Goal: Register for event/course: Sign up to attend an event or enroll in a course

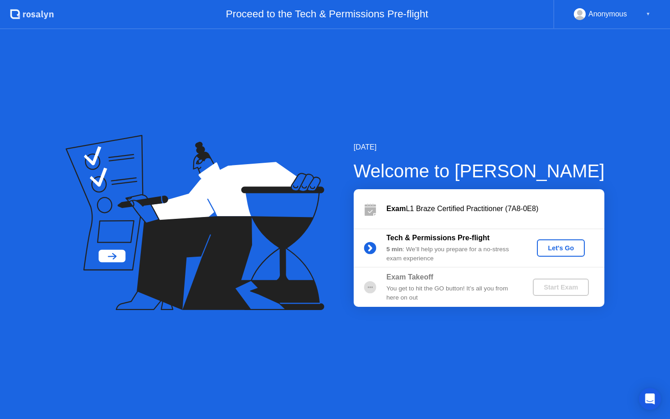
click at [556, 244] on div "Let's Go" at bounding box center [561, 247] width 41 height 7
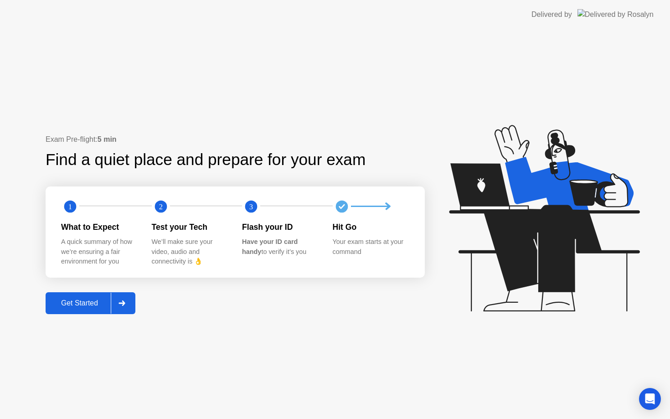
click at [103, 301] on div "Get Started" at bounding box center [79, 303] width 62 height 8
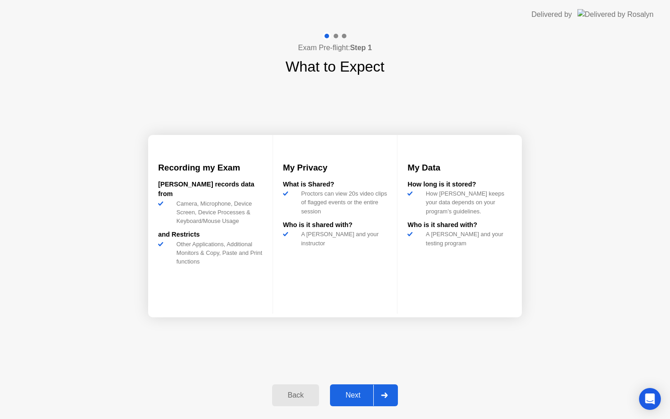
click at [357, 398] on div "Next" at bounding box center [353, 395] width 41 height 8
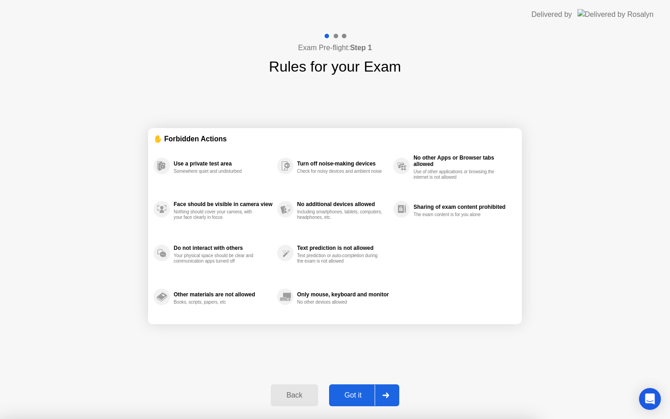
click at [352, 389] on button "Got it" at bounding box center [364, 395] width 70 height 22
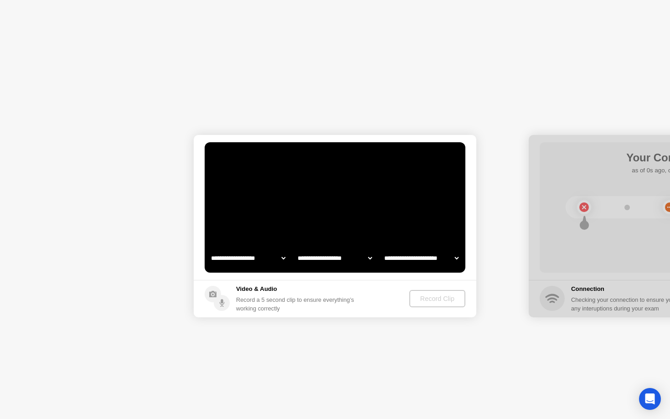
select select "**********"
select select "*******"
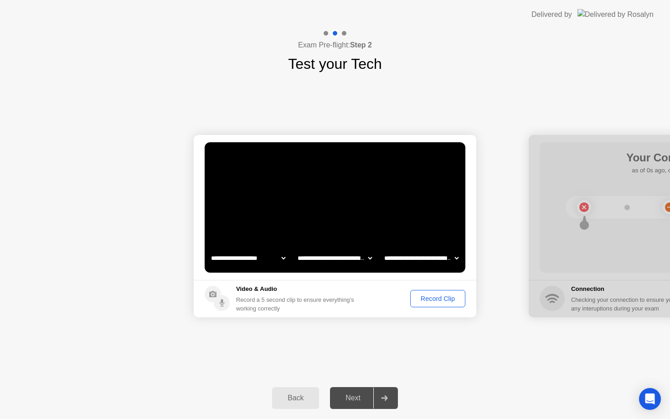
click at [276, 254] on select "**********" at bounding box center [248, 258] width 78 height 18
select select "**********"
click at [429, 295] on div "Record Clip" at bounding box center [437, 298] width 49 height 7
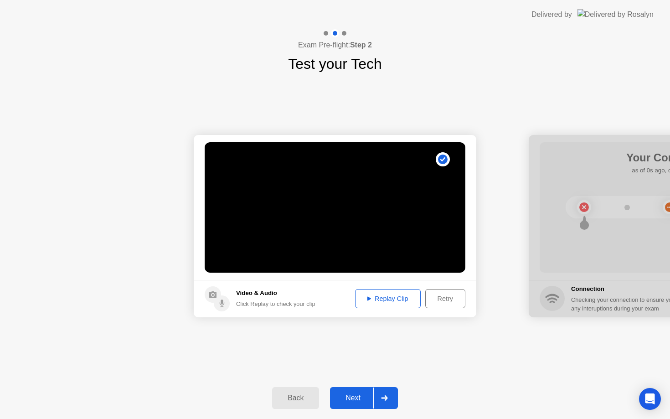
click at [395, 296] on div "Replay Clip" at bounding box center [387, 298] width 59 height 7
click at [435, 295] on div "Retry" at bounding box center [445, 298] width 34 height 7
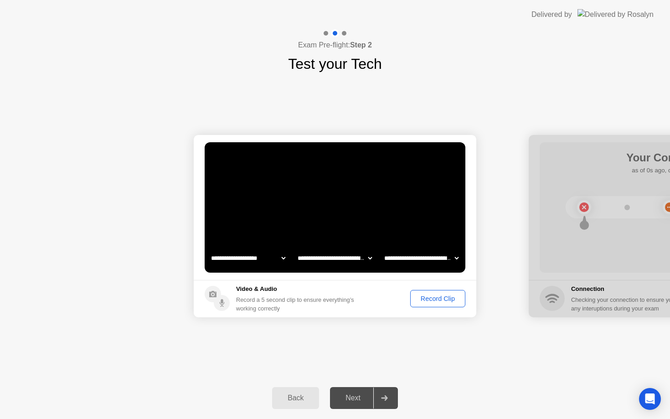
click at [425, 299] on div "Record Clip" at bounding box center [437, 298] width 49 height 7
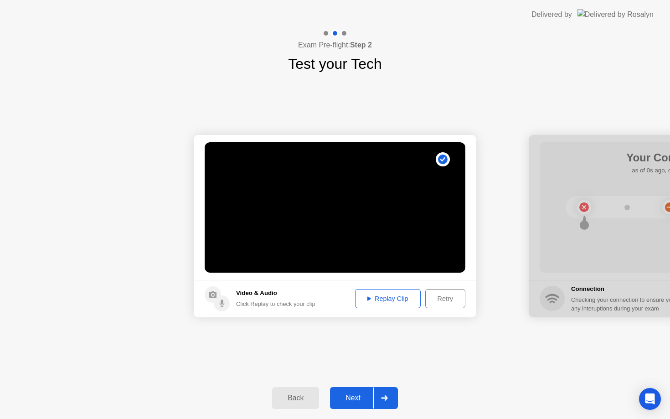
click at [407, 307] on button "Replay Clip" at bounding box center [388, 298] width 66 height 19
click at [368, 394] on div "Next" at bounding box center [353, 398] width 41 height 8
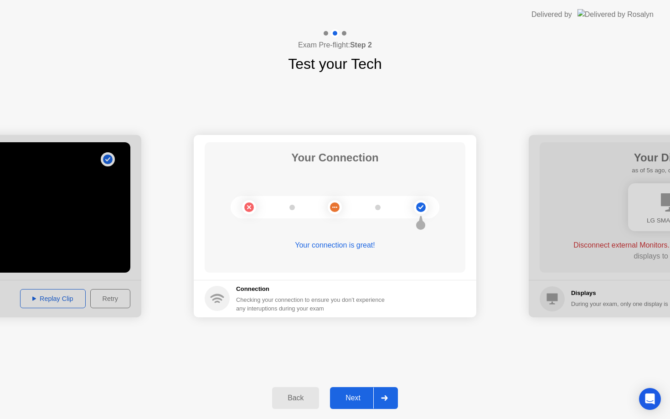
click at [357, 397] on div "Next" at bounding box center [353, 398] width 41 height 8
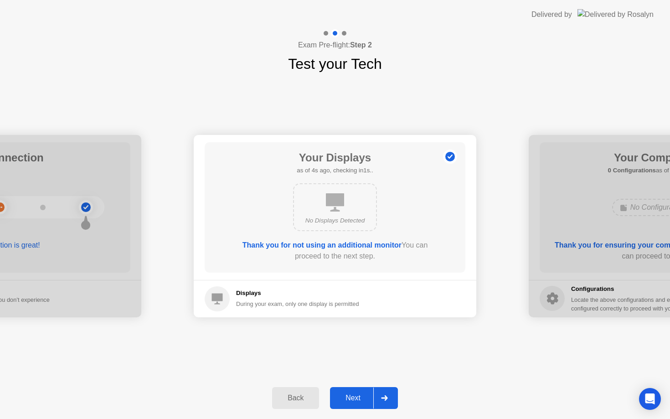
click at [357, 397] on div "Next" at bounding box center [353, 398] width 41 height 8
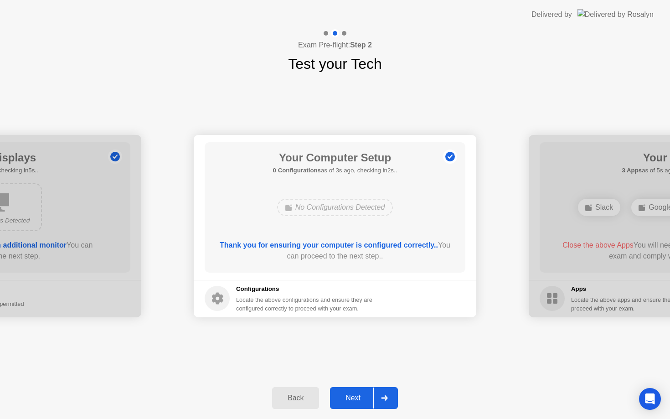
click at [366, 399] on div "Next" at bounding box center [353, 398] width 41 height 8
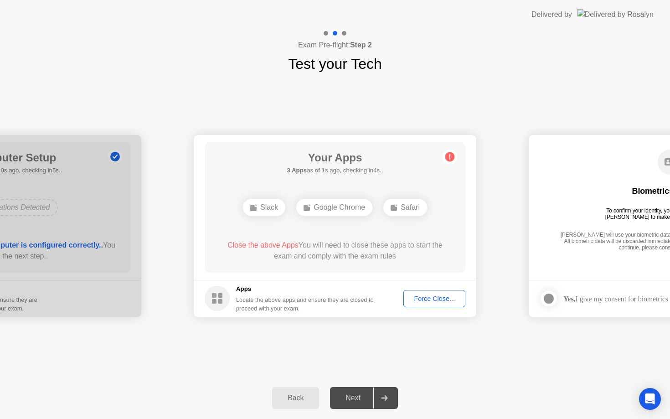
click at [431, 300] on div "Force Close..." at bounding box center [435, 298] width 56 height 7
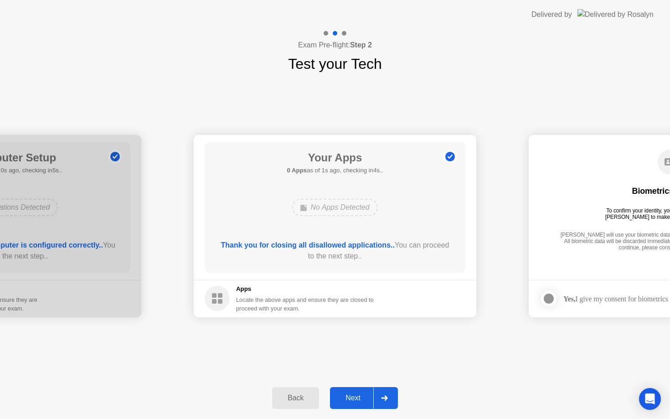
click at [369, 394] on div "Next" at bounding box center [353, 398] width 41 height 8
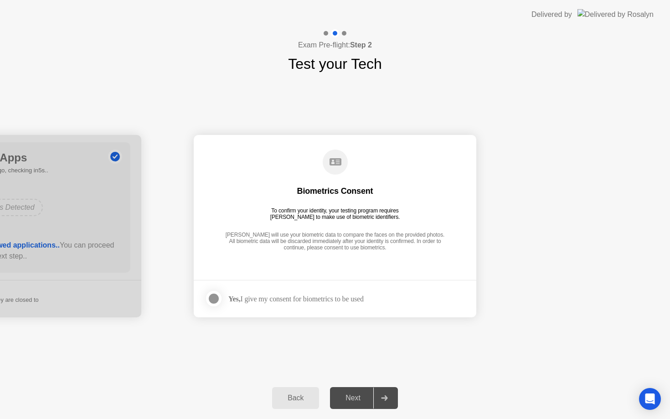
click at [302, 303] on div "Yes, I give my consent for biometrics to be used" at bounding box center [295, 298] width 135 height 9
click at [215, 297] on div at bounding box center [213, 298] width 11 height 11
click at [356, 397] on div "Next" at bounding box center [353, 398] width 41 height 8
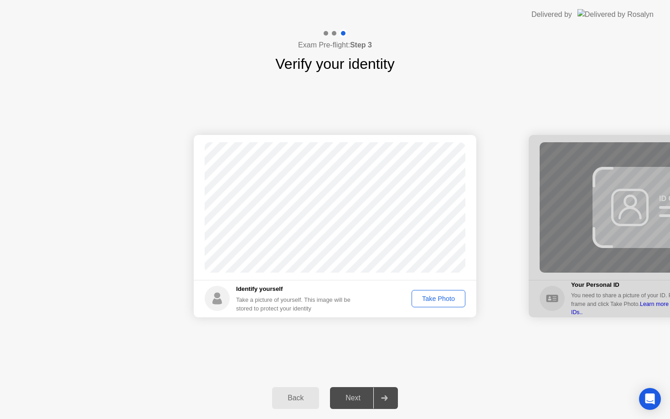
click at [422, 304] on button "Take Photo" at bounding box center [439, 298] width 54 height 17
click at [299, 400] on div "Back" at bounding box center [295, 398] width 41 height 8
select select "**********"
select select "*******"
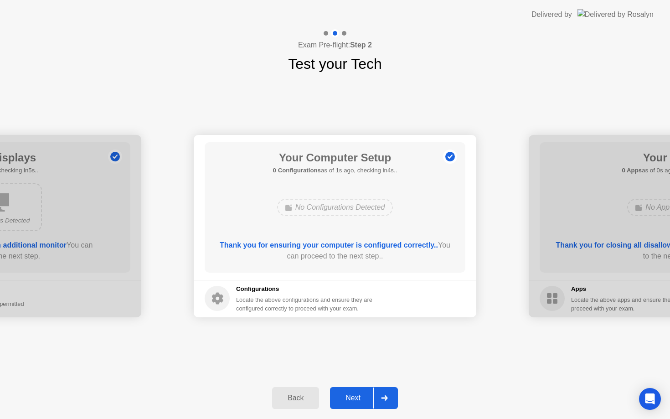
click at [357, 394] on div "Next" at bounding box center [353, 398] width 41 height 8
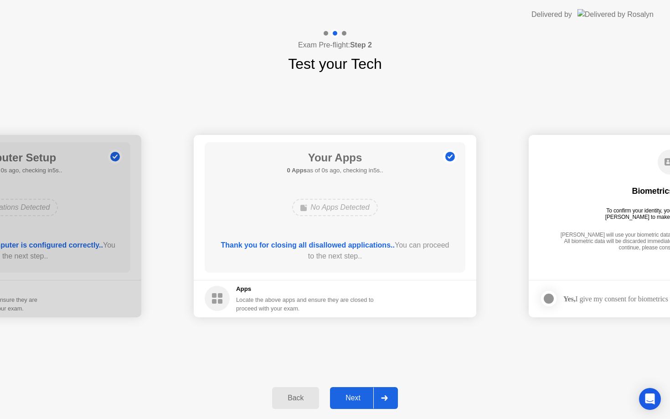
click at [357, 394] on div "Next" at bounding box center [353, 398] width 41 height 8
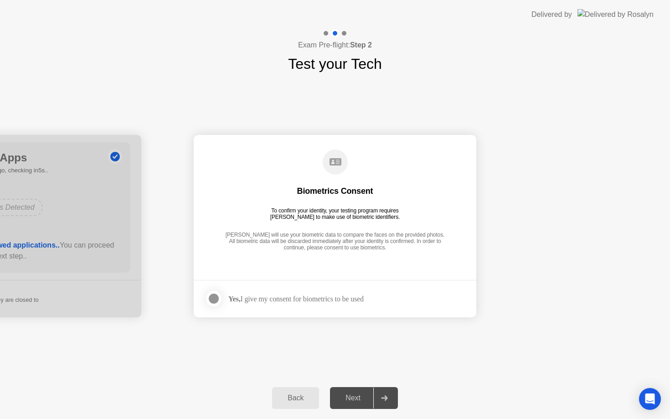
click at [358, 394] on div "Next" at bounding box center [353, 398] width 41 height 8
drag, startPoint x: 319, startPoint y: 273, endPoint x: 300, endPoint y: 281, distance: 20.4
click at [319, 273] on main "Biometrics Consent To confirm your identity, your testing program requires [PER…" at bounding box center [335, 207] width 283 height 145
click at [247, 290] on div "Yes, I give my consent for biometrics to be used" at bounding box center [284, 298] width 159 height 18
click at [213, 298] on div at bounding box center [213, 298] width 11 height 11
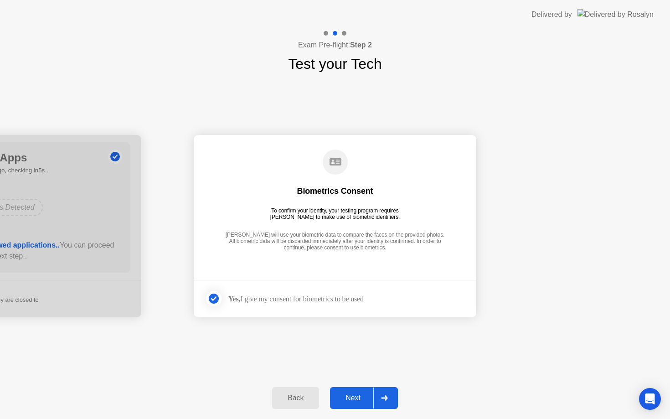
click at [356, 401] on div "Next" at bounding box center [353, 398] width 41 height 8
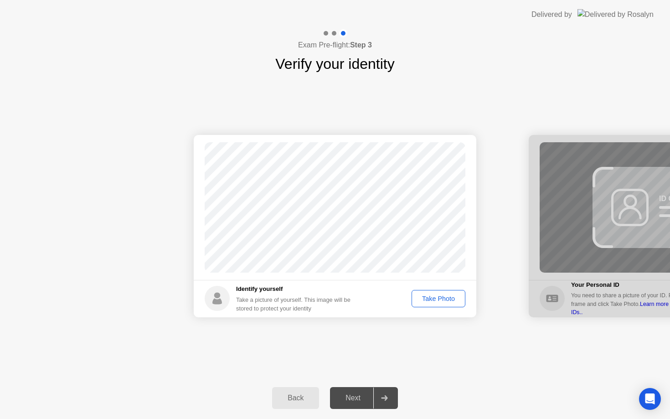
click at [291, 396] on div "Back" at bounding box center [295, 398] width 41 height 8
select select "**********"
select select "*******"
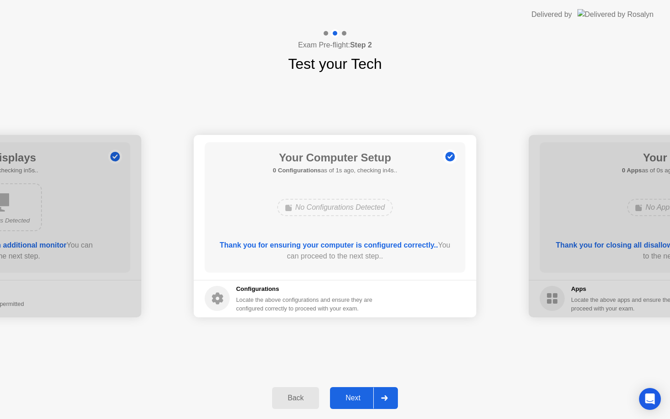
click at [356, 400] on div "Next" at bounding box center [353, 398] width 41 height 8
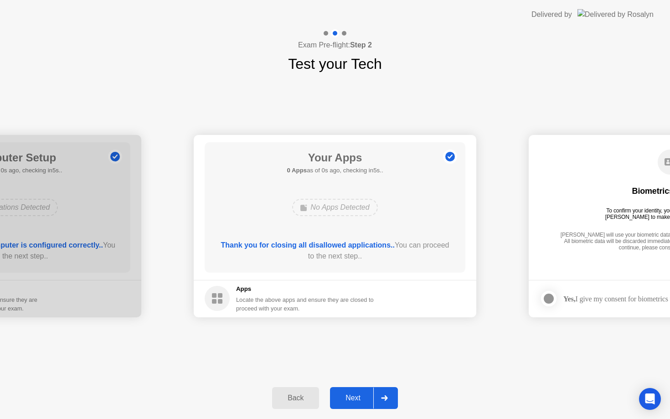
click at [356, 400] on div "Next" at bounding box center [353, 398] width 41 height 8
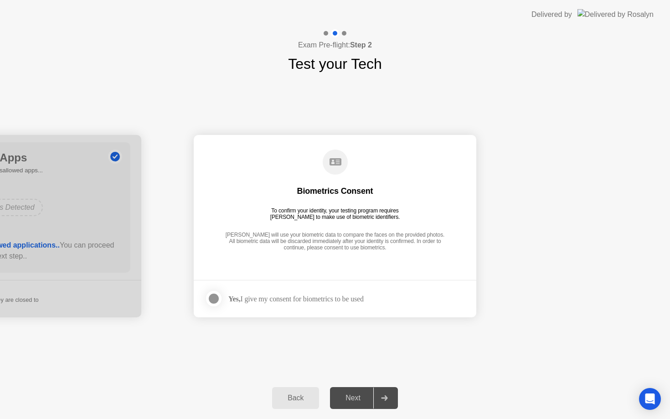
click at [356, 400] on div "Next" at bounding box center [353, 398] width 41 height 8
click at [269, 305] on footer "Yes, I give my consent for biometrics to be used" at bounding box center [335, 298] width 283 height 37
click at [224, 294] on label at bounding box center [217, 298] width 24 height 18
click at [353, 410] on div "Back Next" at bounding box center [335, 398] width 670 height 42
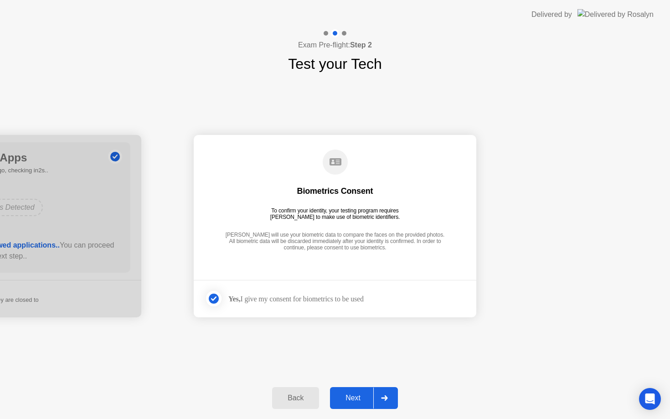
click at [347, 397] on div "Next" at bounding box center [353, 398] width 41 height 8
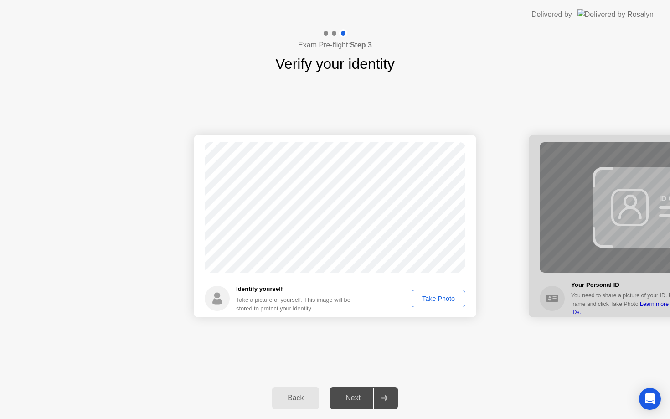
click at [440, 301] on div "Take Photo" at bounding box center [438, 298] width 47 height 7
click at [434, 299] on div "Take Photo" at bounding box center [438, 298] width 47 height 7
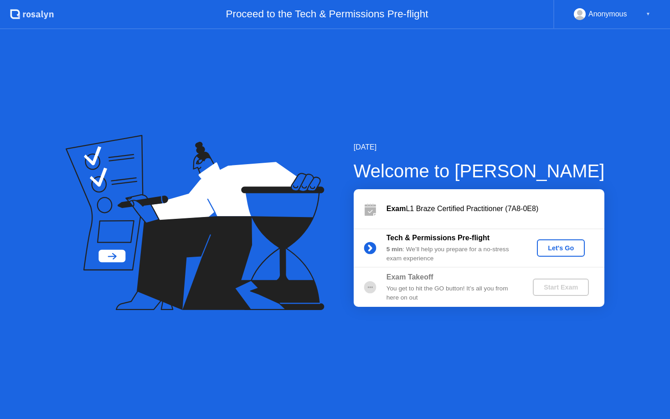
click at [558, 247] on div "Let's Go" at bounding box center [561, 247] width 41 height 7
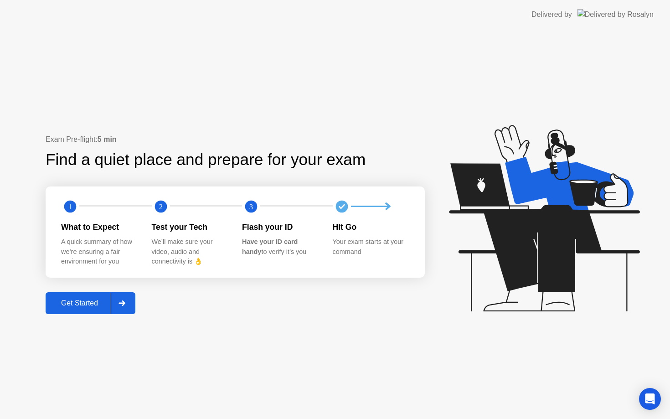
click at [90, 306] on div "Get Started" at bounding box center [79, 303] width 62 height 8
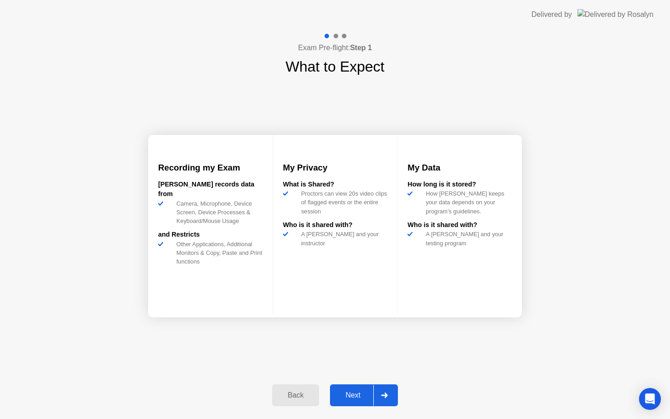
click at [361, 397] on div "Next" at bounding box center [353, 395] width 41 height 8
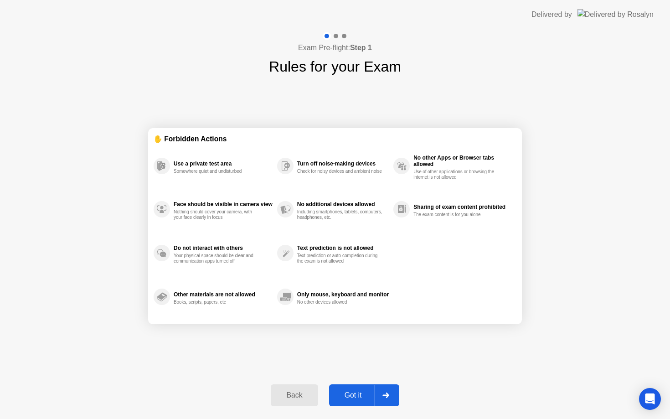
click at [361, 397] on div "Got it" at bounding box center [353, 395] width 43 height 8
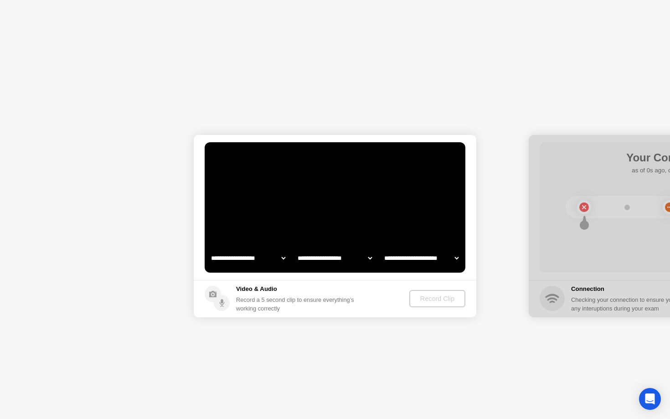
select select "**********"
select select "*******"
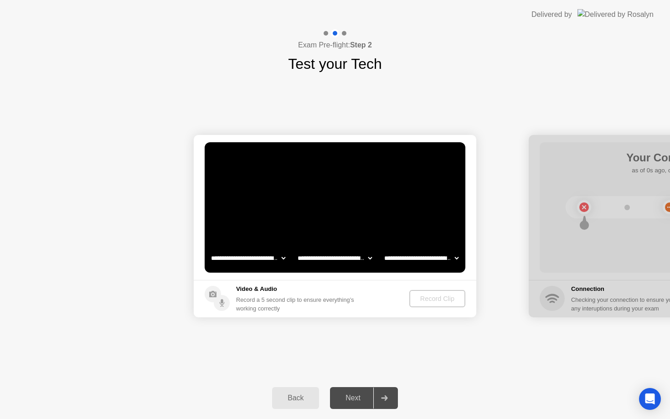
click at [361, 397] on div "Next" at bounding box center [353, 398] width 41 height 8
click at [442, 299] on div "Record Clip" at bounding box center [437, 298] width 49 height 7
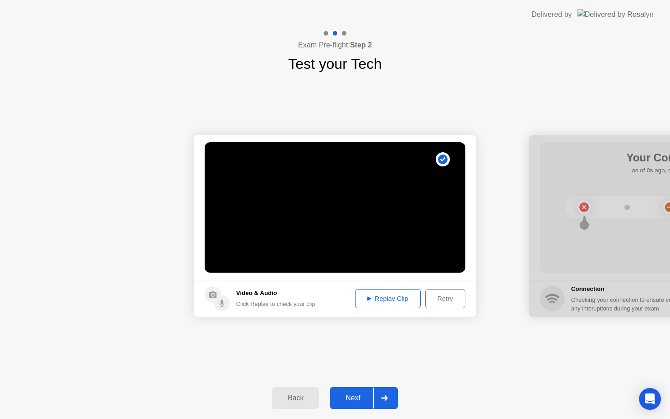
click at [365, 394] on div "Next" at bounding box center [353, 398] width 41 height 8
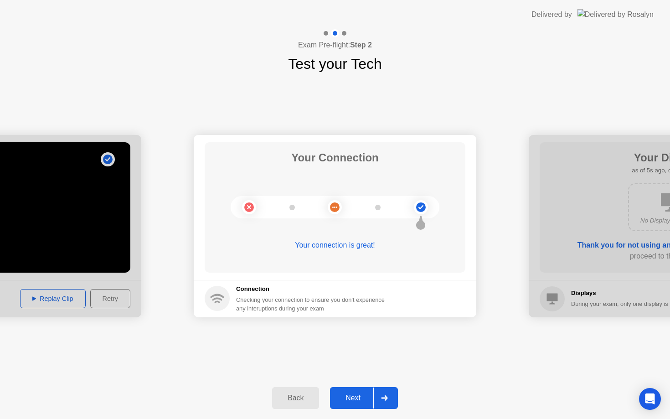
click at [371, 399] on div "Next" at bounding box center [353, 398] width 41 height 8
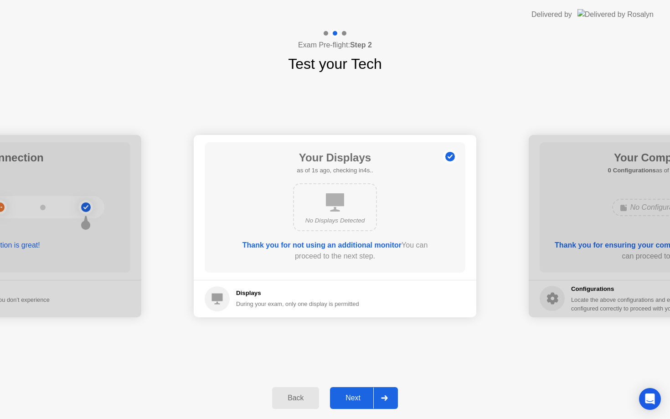
click at [371, 399] on div "Next" at bounding box center [353, 398] width 41 height 8
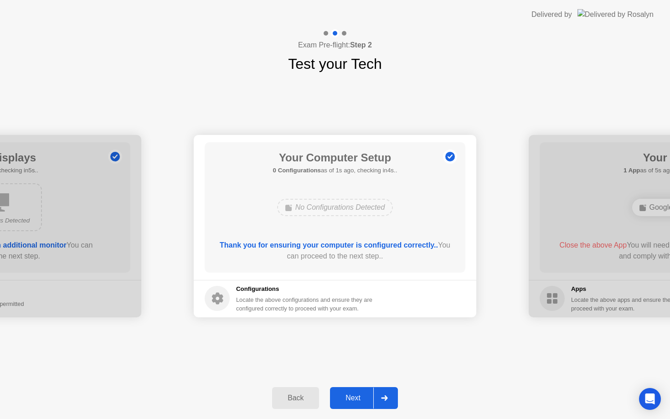
click at [371, 399] on div "Next" at bounding box center [353, 398] width 41 height 8
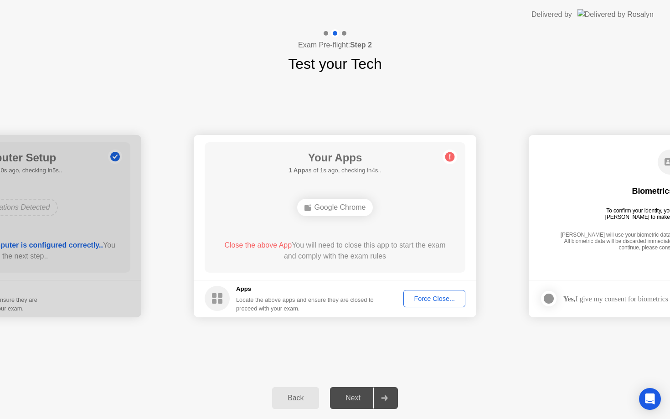
click at [421, 298] on div "Force Close..." at bounding box center [435, 298] width 56 height 7
click at [551, 304] on div at bounding box center [548, 298] width 11 height 11
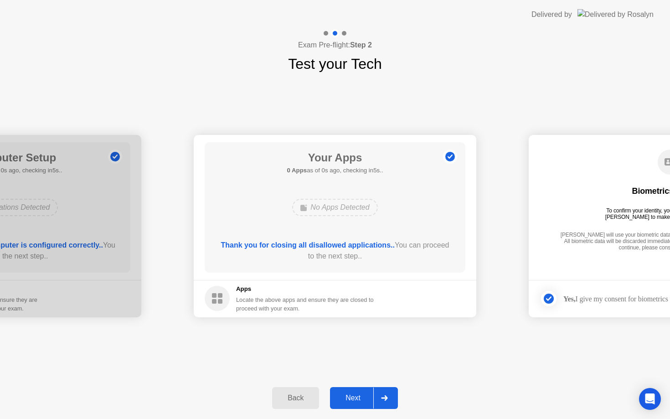
click at [358, 398] on div "Next" at bounding box center [353, 398] width 41 height 8
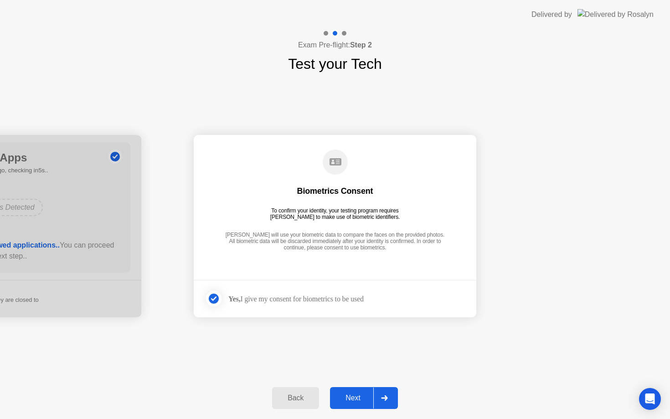
click at [358, 398] on div "Next" at bounding box center [353, 398] width 41 height 8
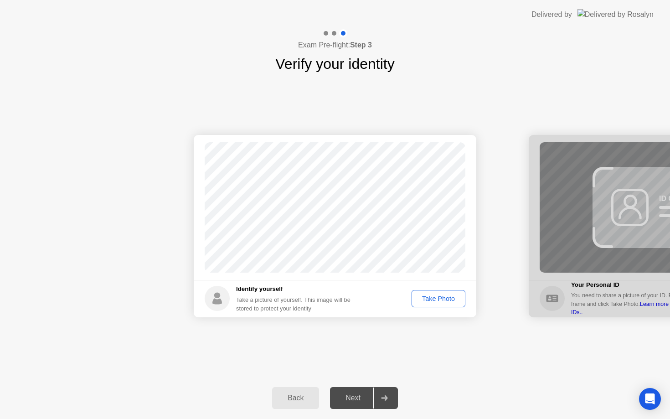
click at [427, 300] on div "Take Photo" at bounding box center [438, 298] width 47 height 7
click at [367, 404] on button "Next" at bounding box center [364, 398] width 68 height 22
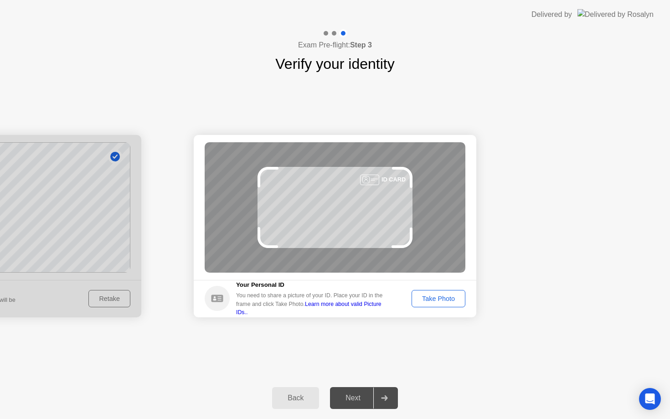
click at [428, 298] on div "Take Photo" at bounding box center [438, 298] width 47 height 7
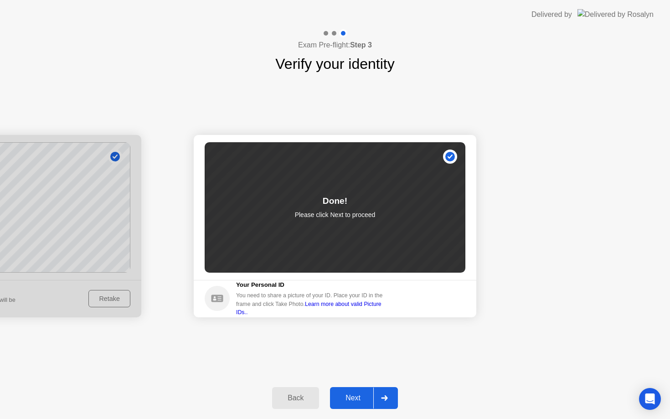
click at [361, 402] on div "Next" at bounding box center [353, 398] width 41 height 8
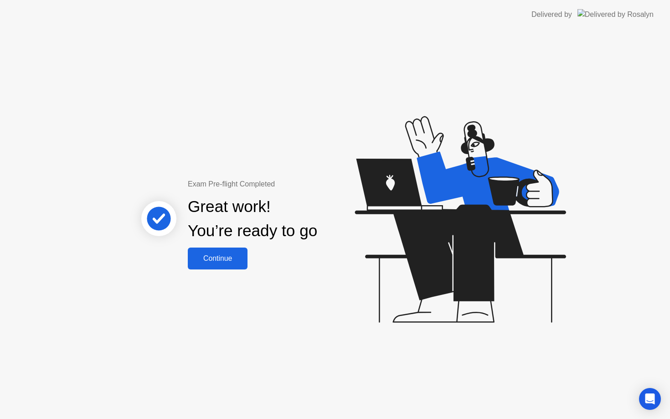
click at [239, 256] on div "Continue" at bounding box center [218, 258] width 54 height 8
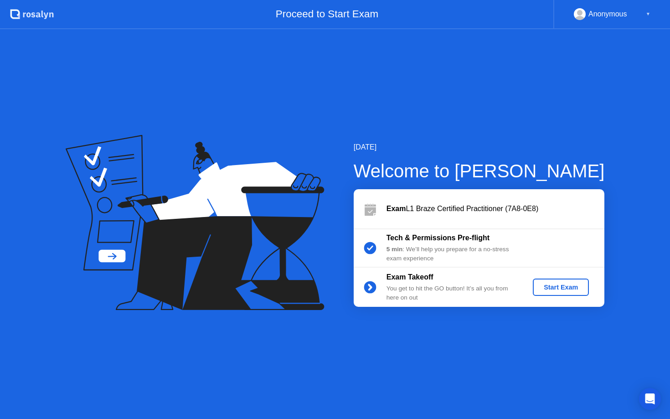
click at [547, 289] on div "Start Exam" at bounding box center [560, 287] width 49 height 7
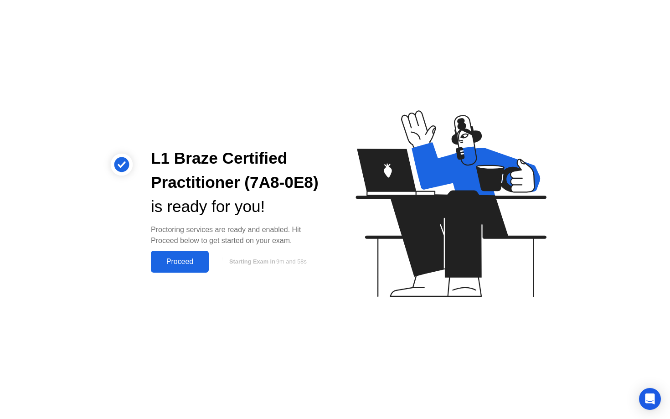
click at [194, 258] on div "Proceed" at bounding box center [180, 262] width 52 height 8
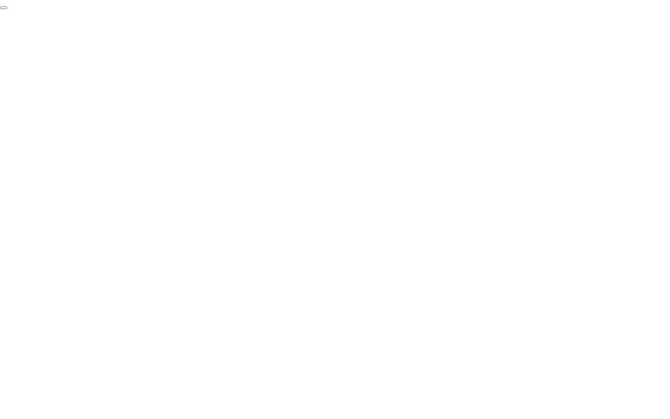
click div "End Proctoring Session"
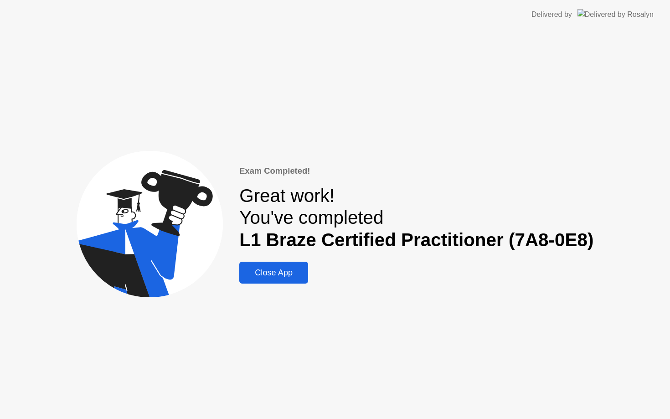
click at [279, 272] on div "Close App" at bounding box center [273, 273] width 63 height 10
